Goal: Information Seeking & Learning: Learn about a topic

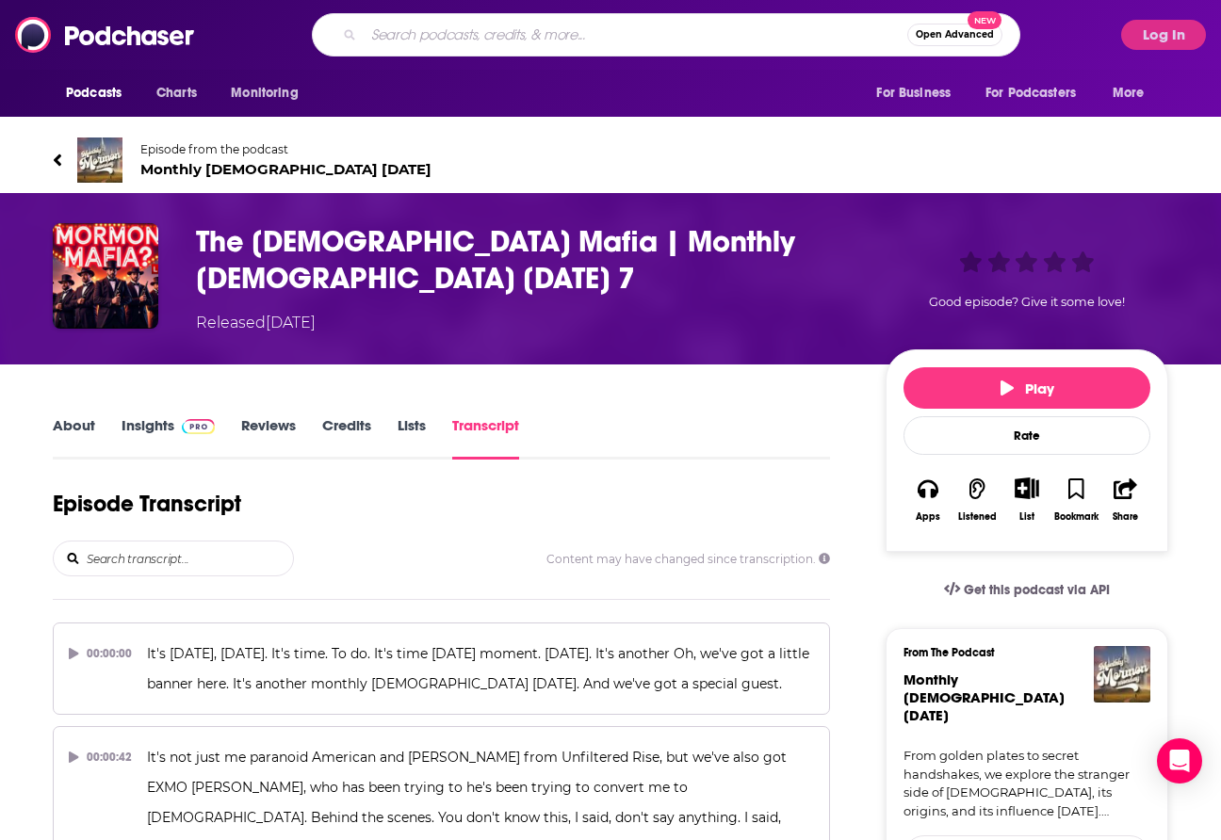
click at [592, 44] on input "Search podcasts, credits, & more..." at bounding box center [636, 35] width 544 height 30
type input "chasing the insights"
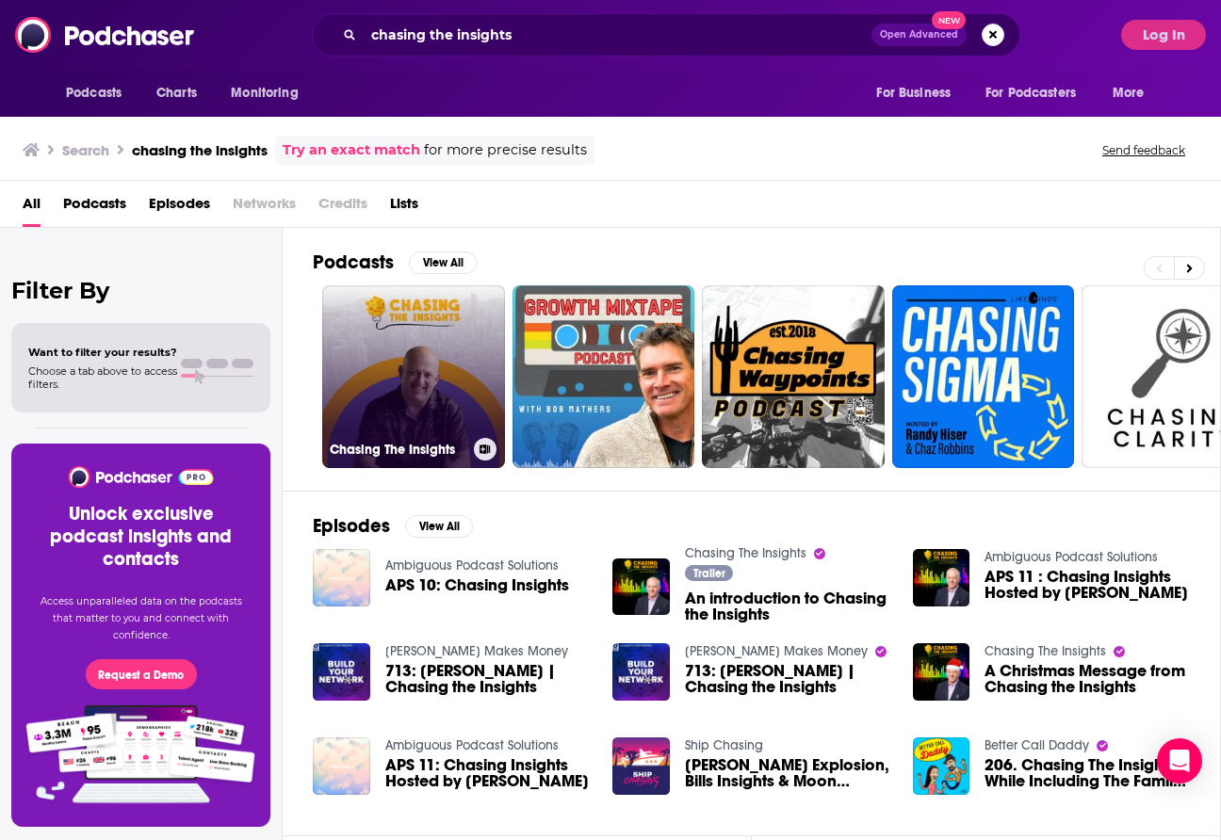
click at [423, 362] on link "Chasing The Insights" at bounding box center [413, 376] width 183 height 183
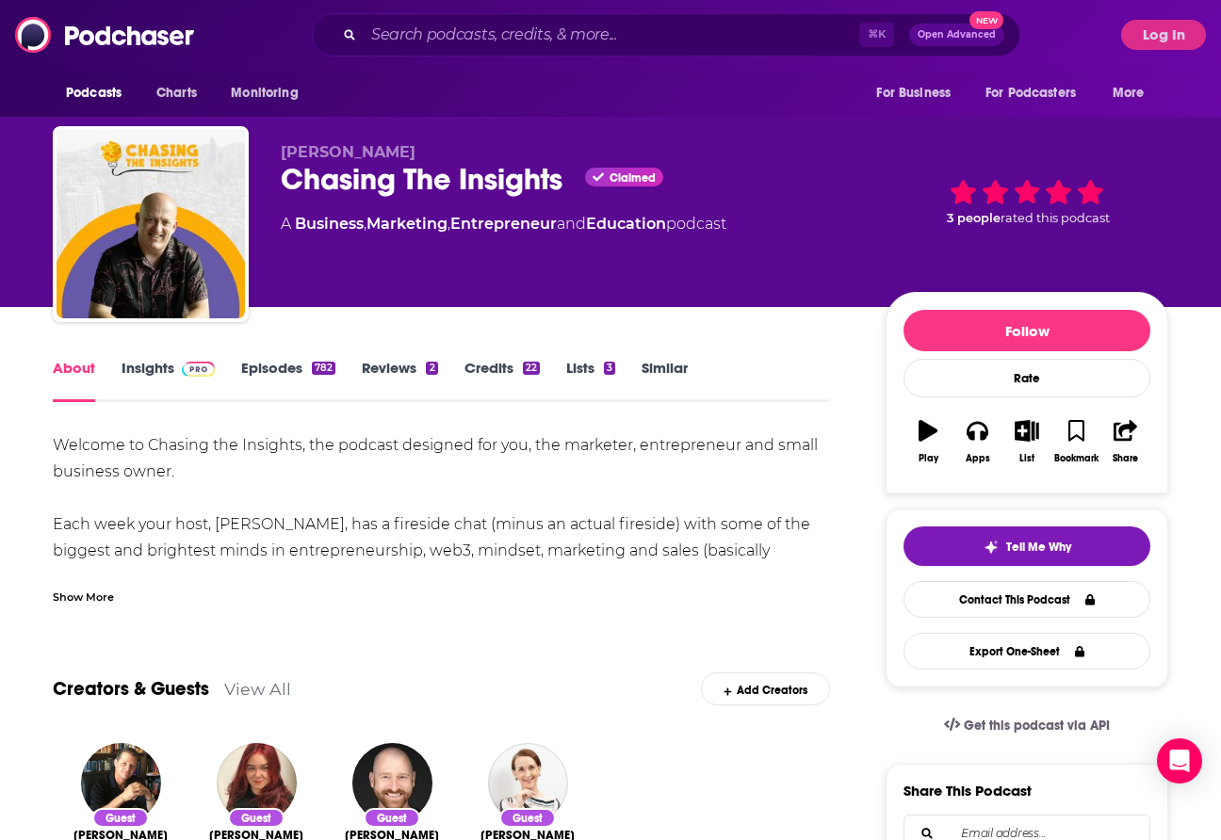
click at [440, 182] on div "Chasing The Insights Claimed" at bounding box center [568, 179] width 575 height 37
click at [153, 372] on link "Insights" at bounding box center [168, 380] width 93 height 43
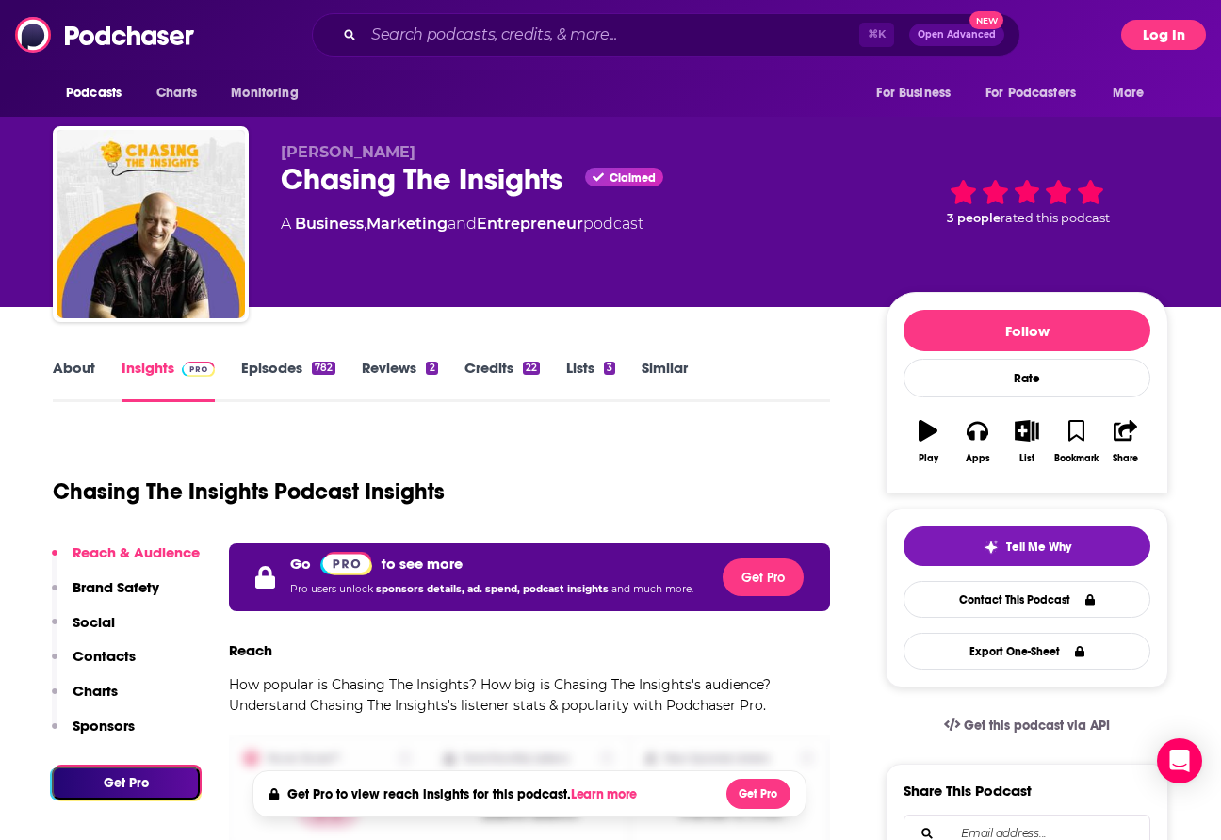
click at [1173, 38] on button "Log In" at bounding box center [1163, 35] width 85 height 30
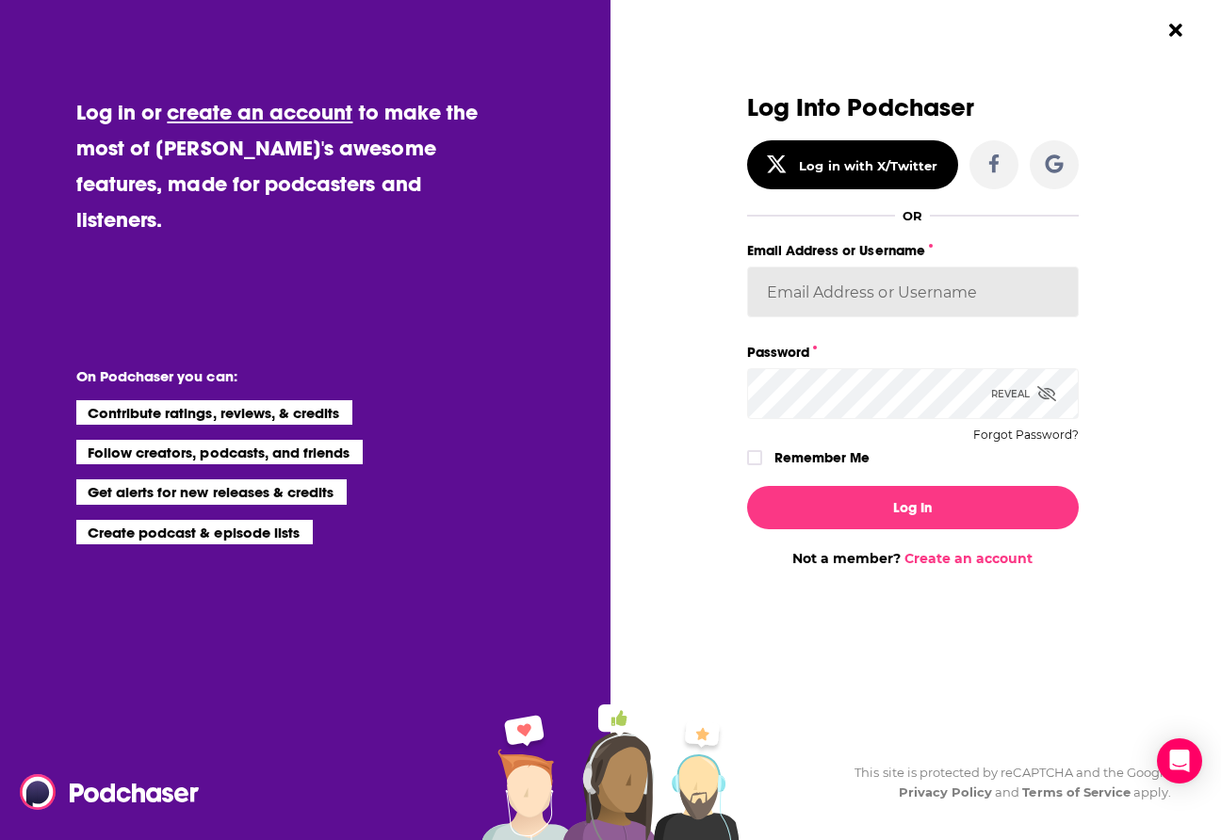
click at [905, 300] on input "Email Address or Username" at bounding box center [913, 292] width 332 height 51
type input "[PERSON_NAME][EMAIL_ADDRESS][DOMAIN_NAME]"
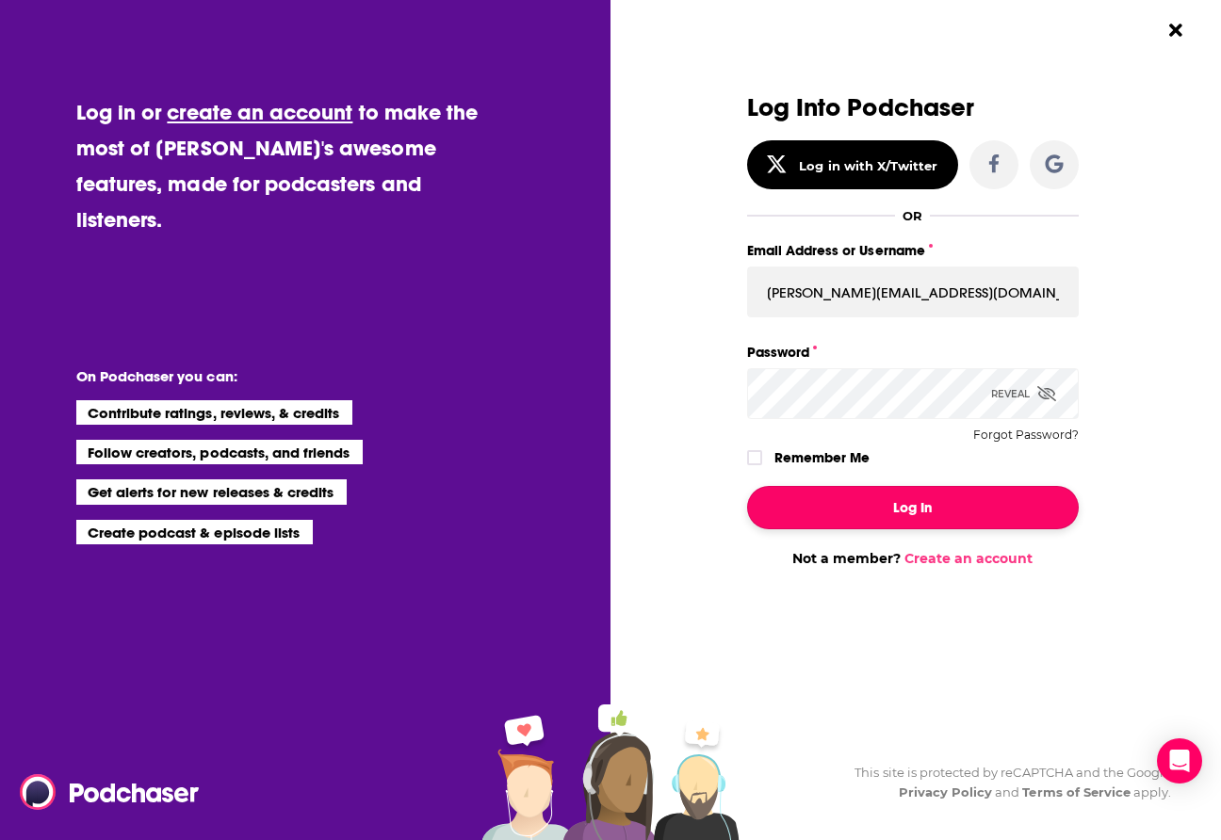
click at [857, 503] on button "Log In" at bounding box center [913, 507] width 332 height 43
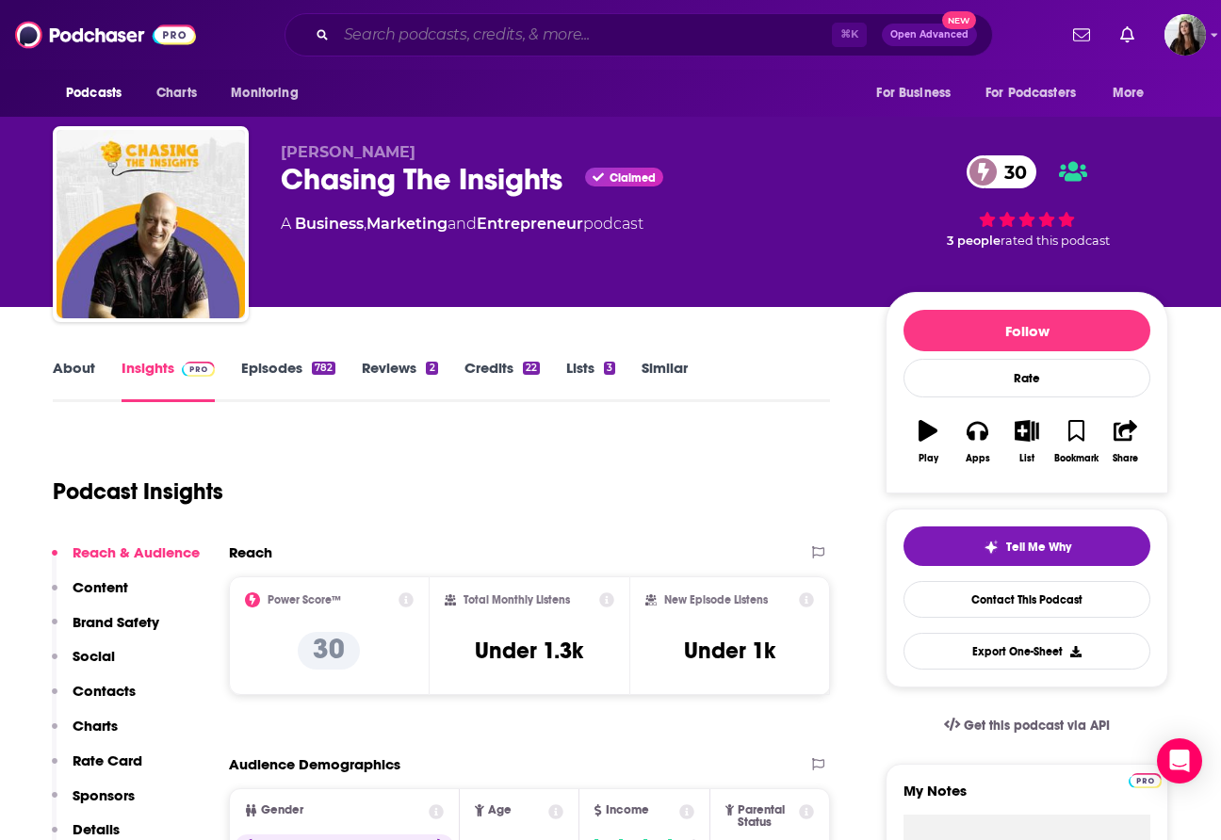
click at [548, 45] on input "Search podcasts, credits, & more..." at bounding box center [583, 35] width 495 height 30
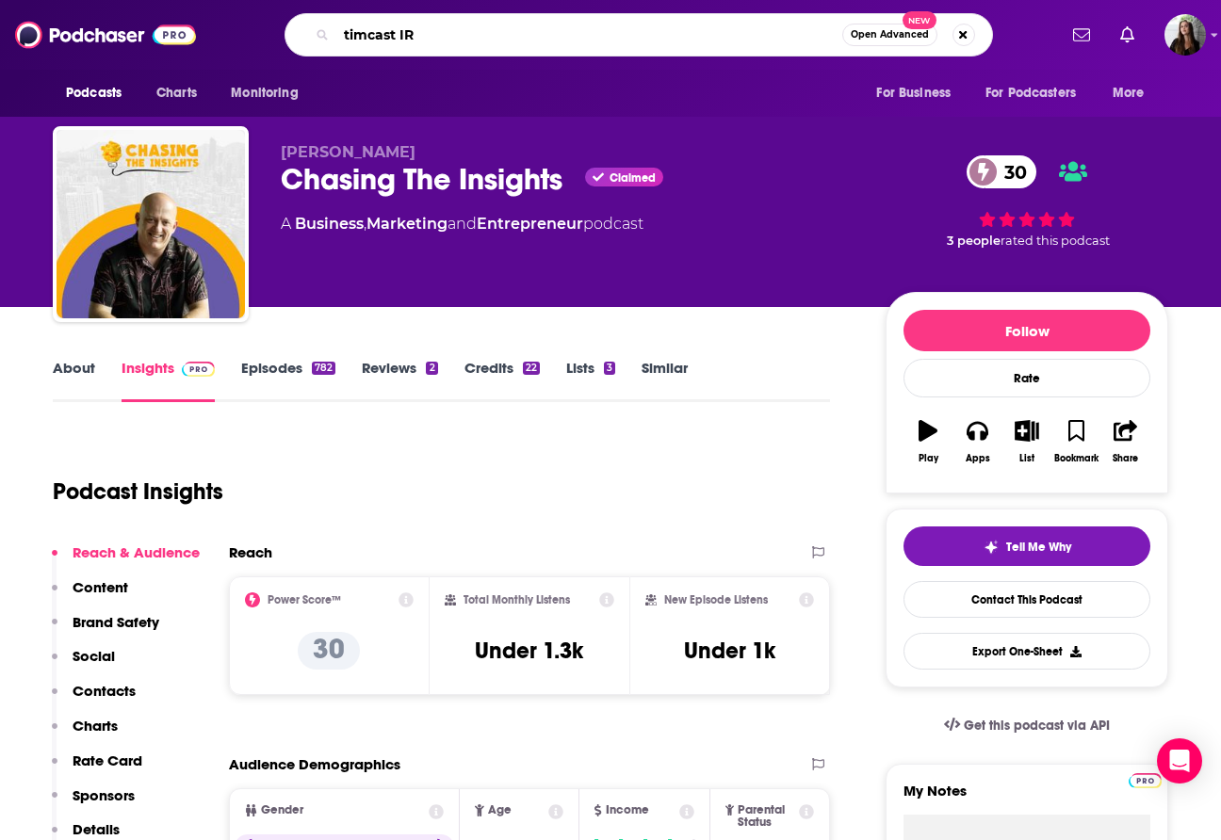
type input "timcast IRL"
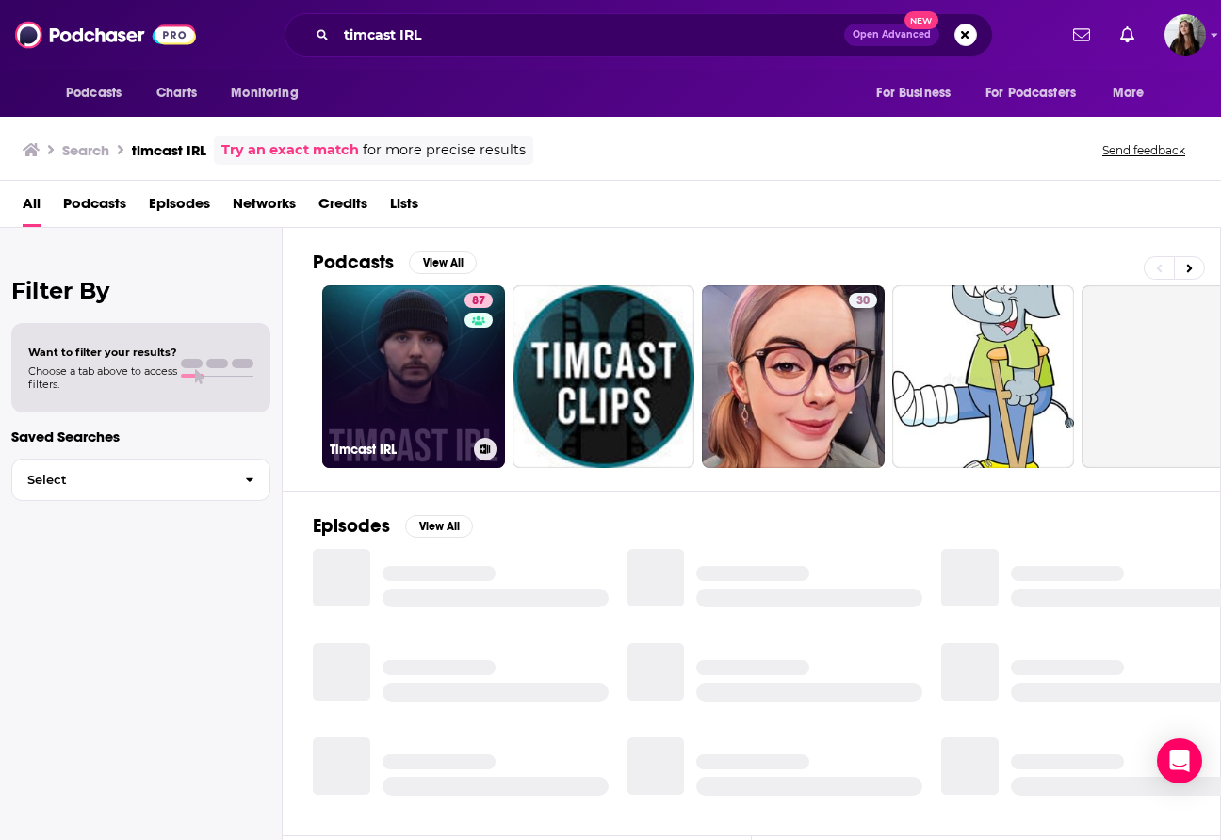
click at [430, 366] on link "87 Timcast IRL" at bounding box center [413, 376] width 183 height 183
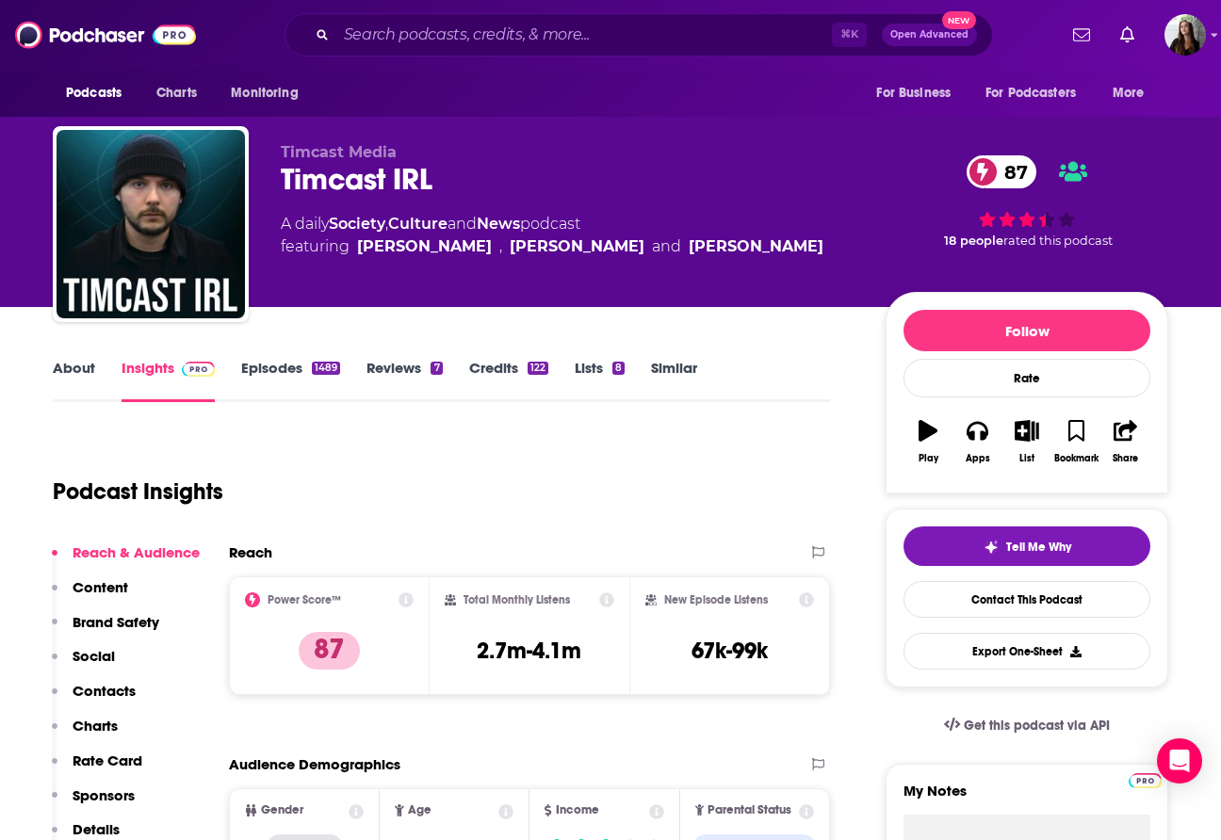
scroll to position [7, 0]
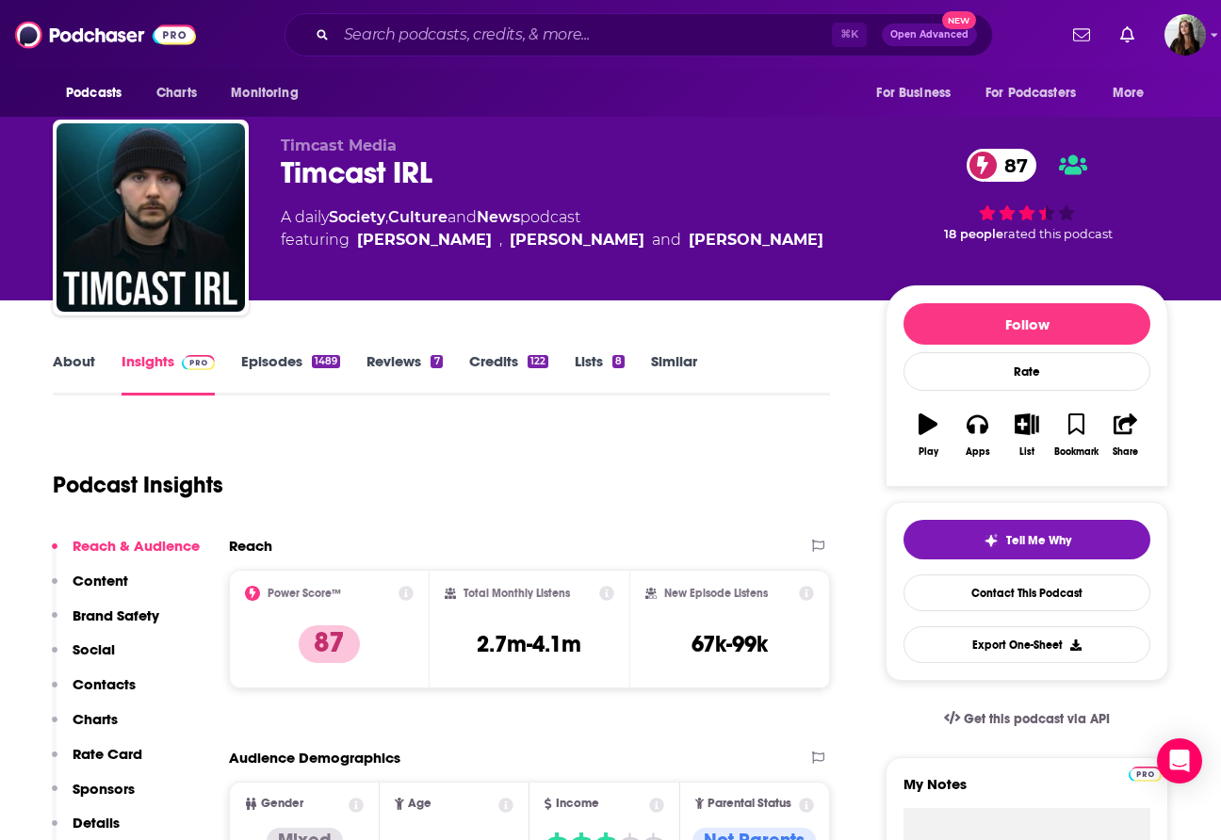
click at [270, 372] on link "Episodes 1489" at bounding box center [290, 373] width 99 height 43
